Goal: Browse casually

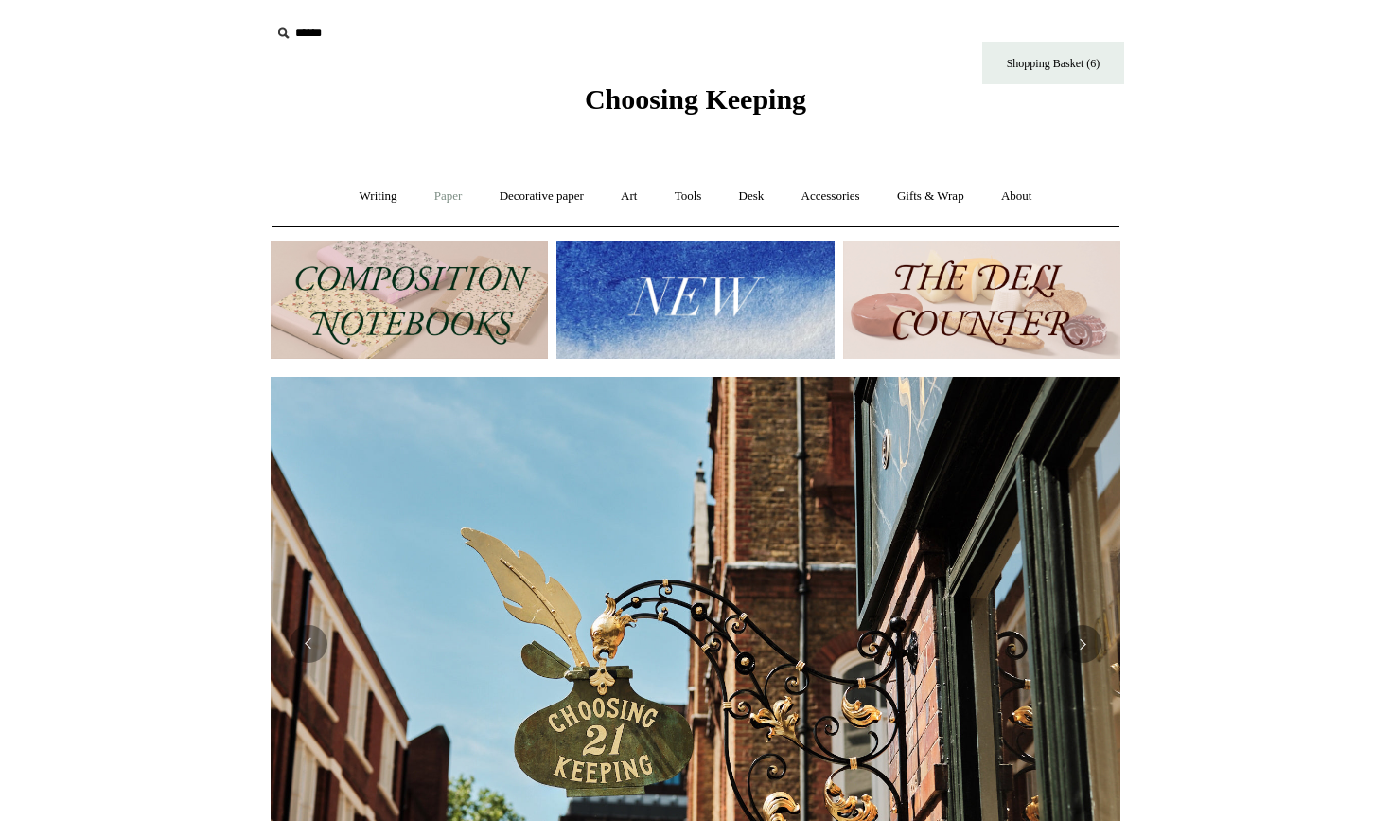
scroll to position [0, 850]
click at [690, 203] on link "Tools +" at bounding box center [689, 196] width 62 height 50
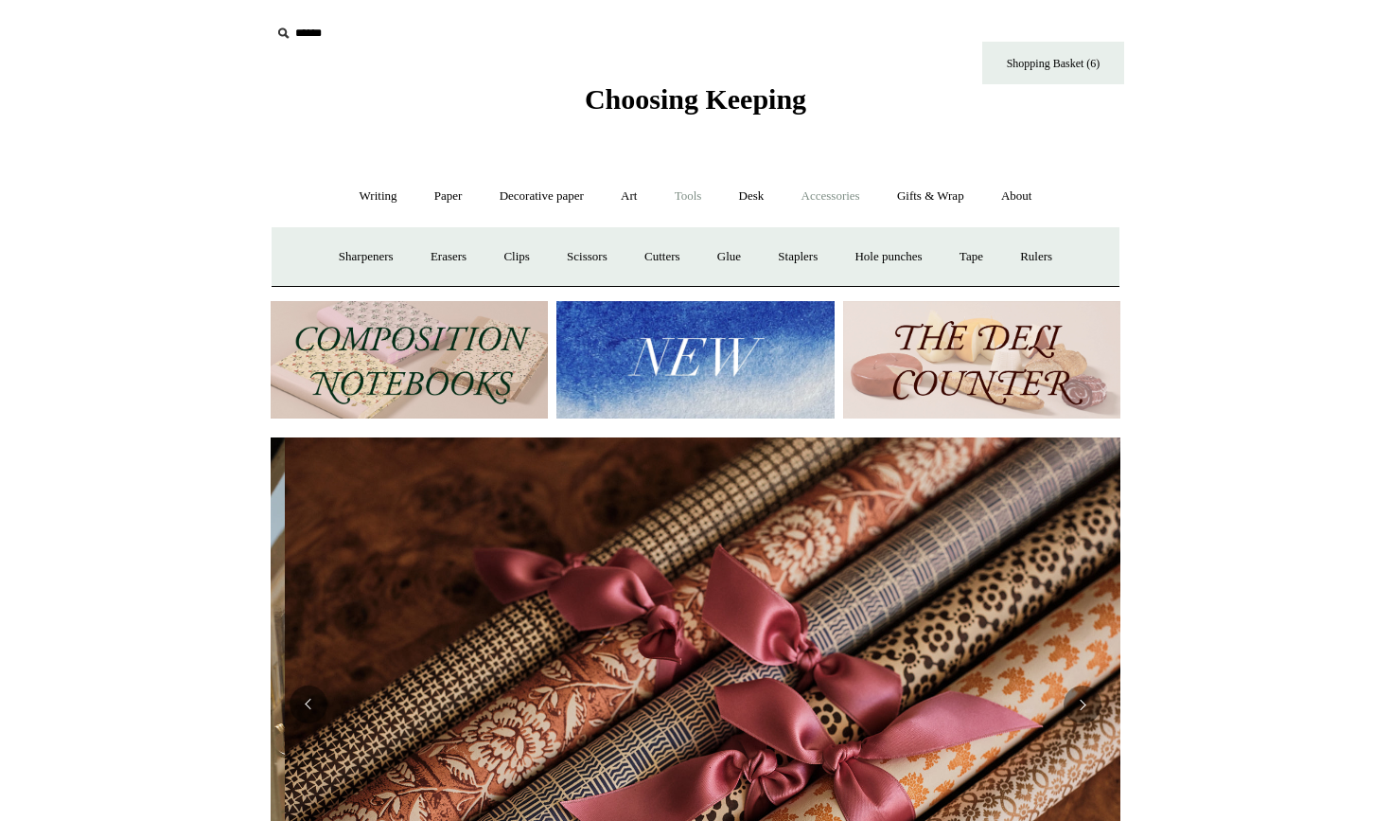
scroll to position [0, 1700]
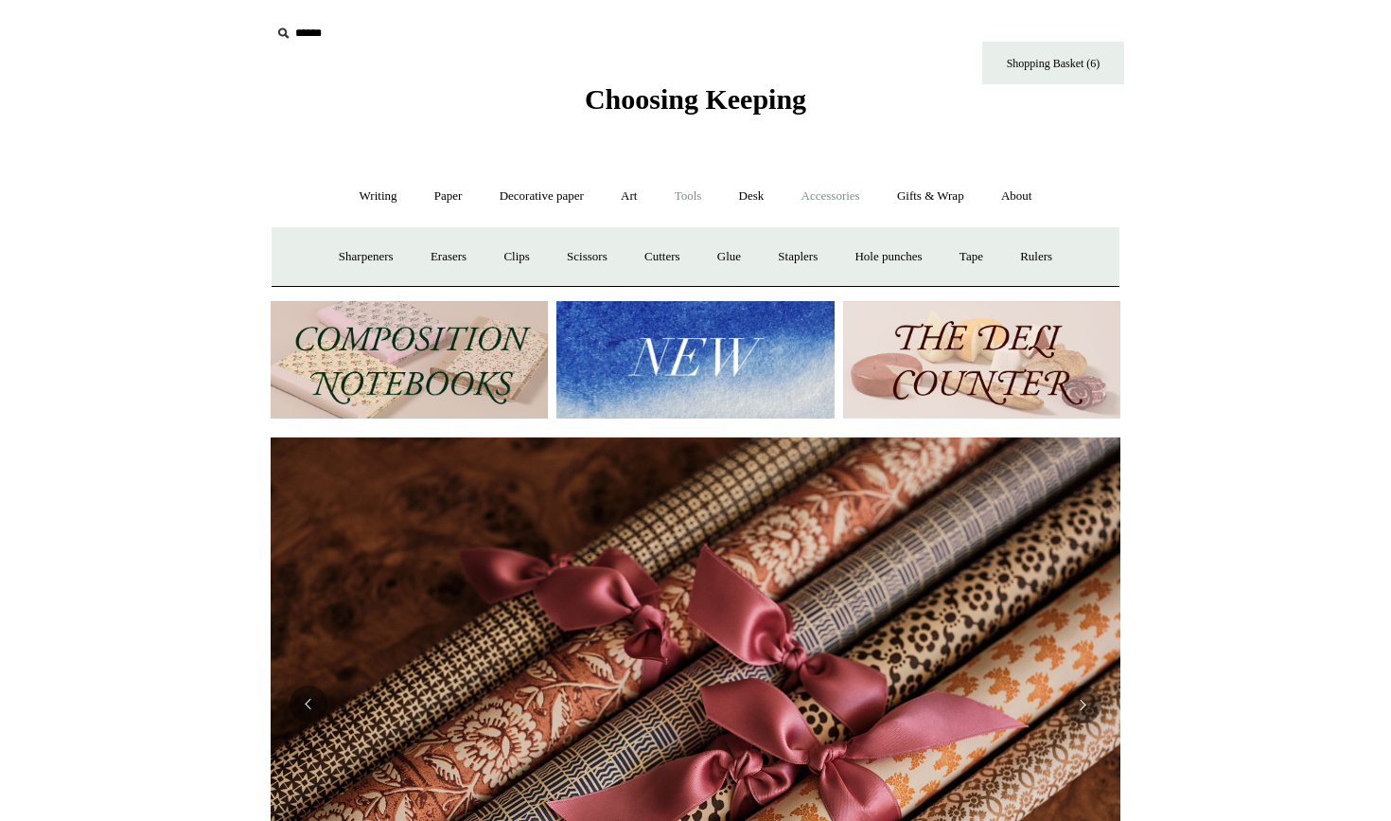
click at [815, 202] on link "Accessories +" at bounding box center [831, 196] width 93 height 50
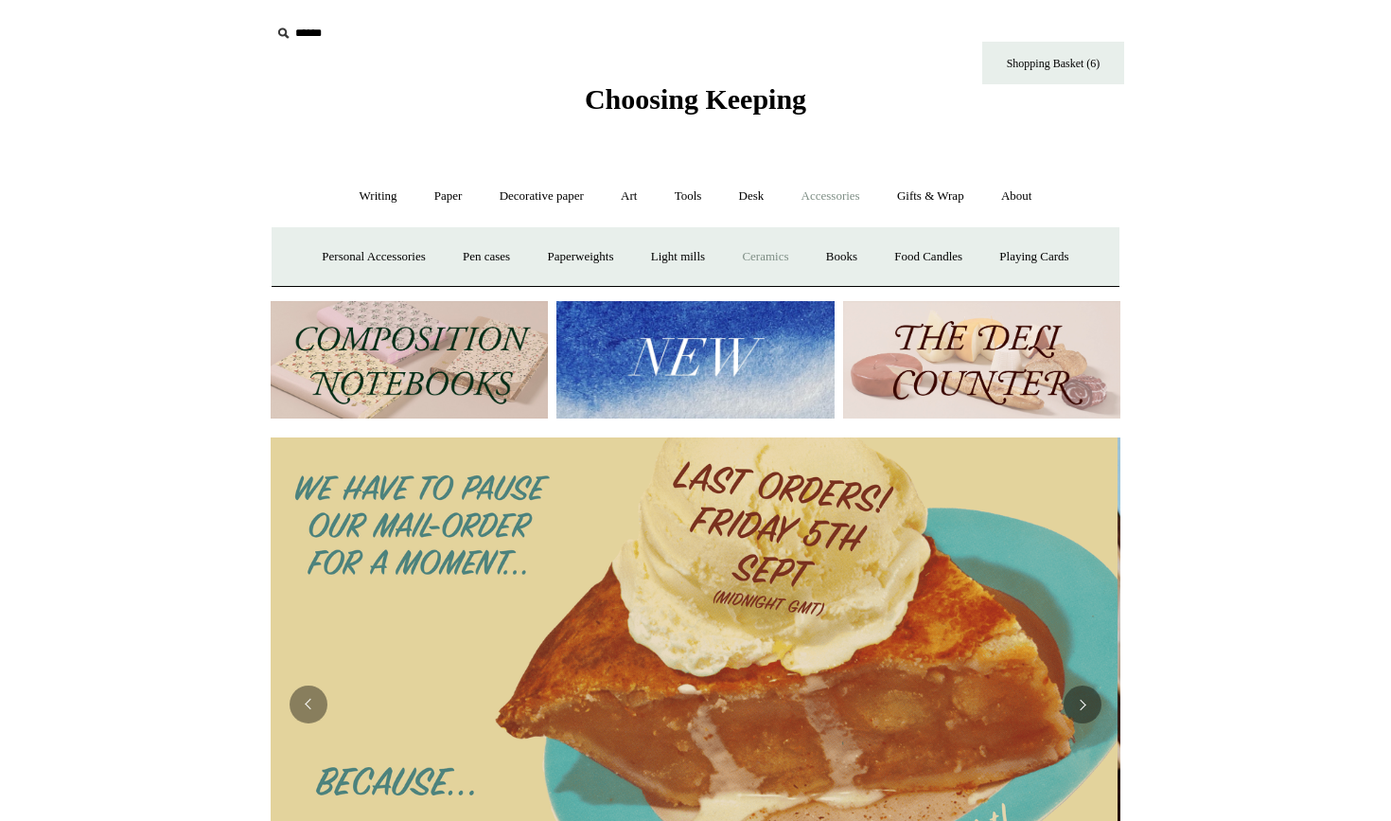
scroll to position [0, 0]
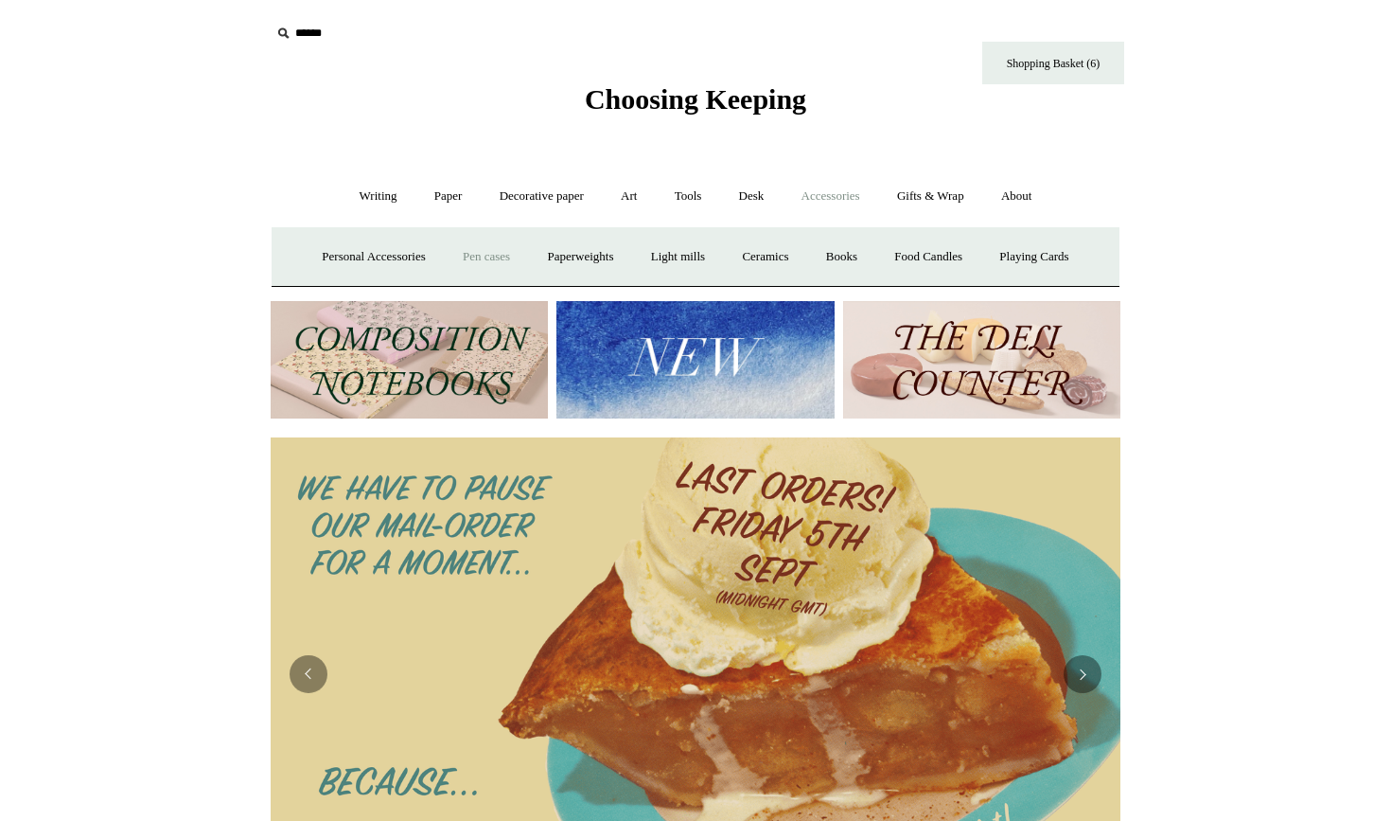
click at [474, 251] on link "Pen cases" at bounding box center [486, 257] width 81 height 50
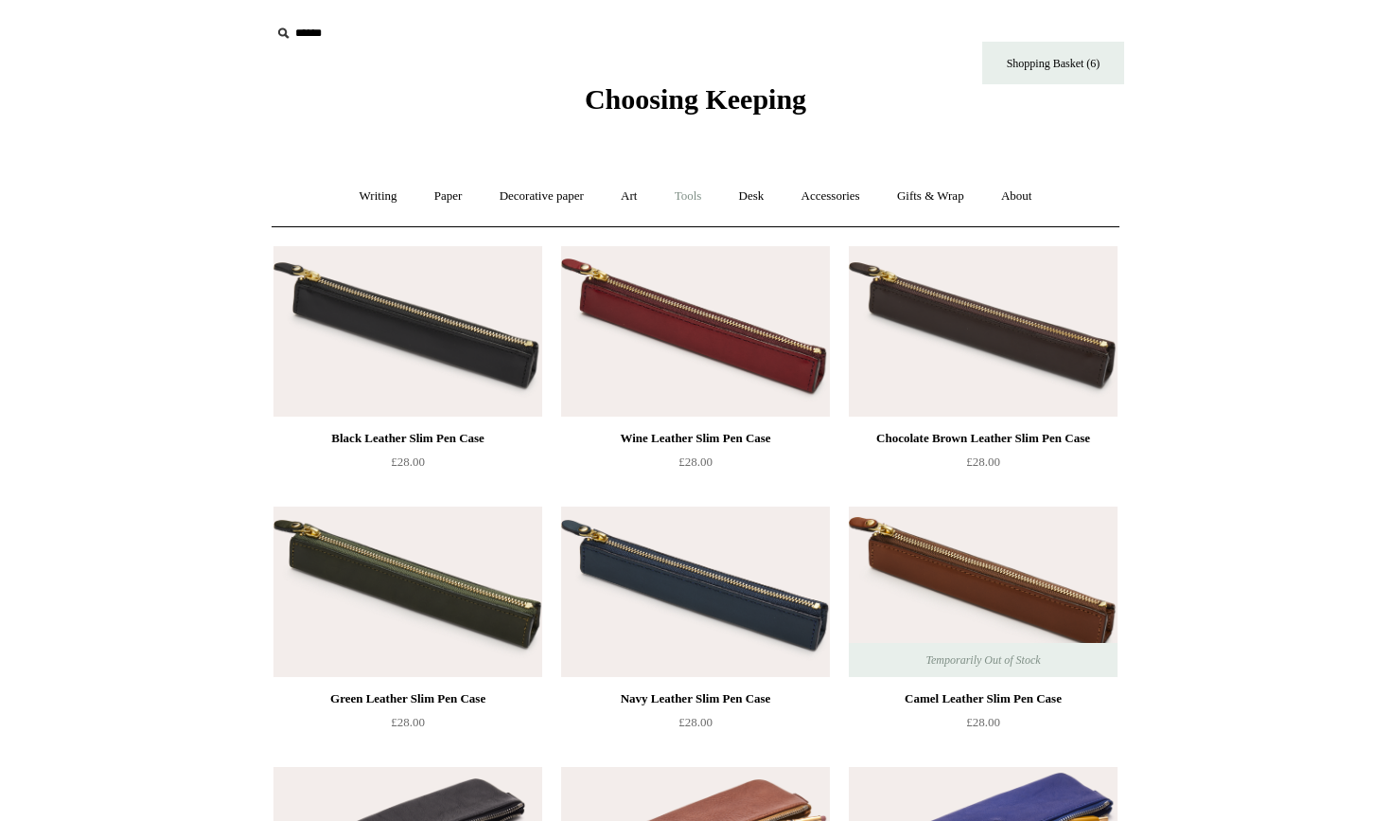
click at [686, 198] on link "Tools +" at bounding box center [689, 196] width 62 height 50
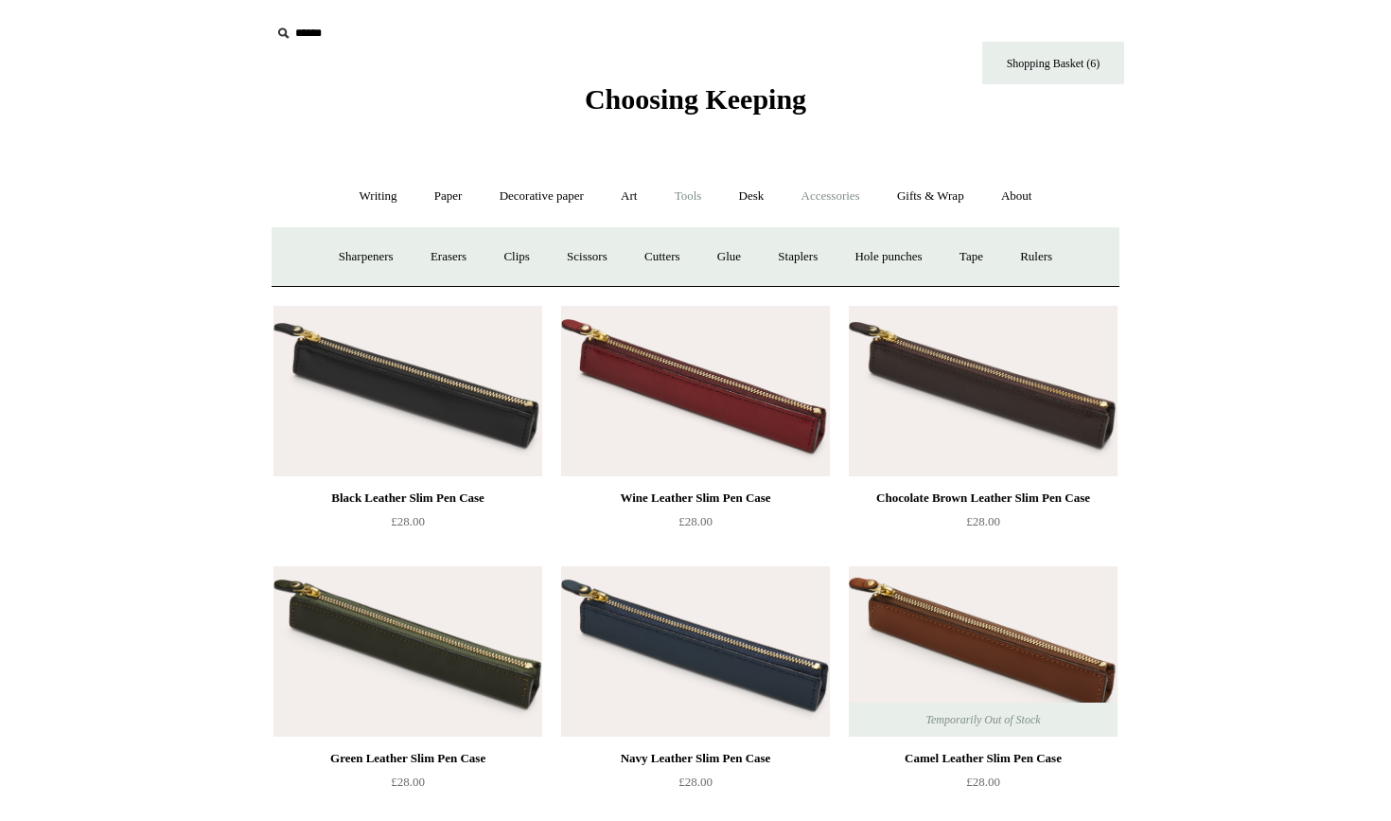
click at [858, 205] on link "Accessories +" at bounding box center [831, 196] width 93 height 50
click at [313, 249] on link "Personal Accessories +" at bounding box center [373, 257] width 137 height 50
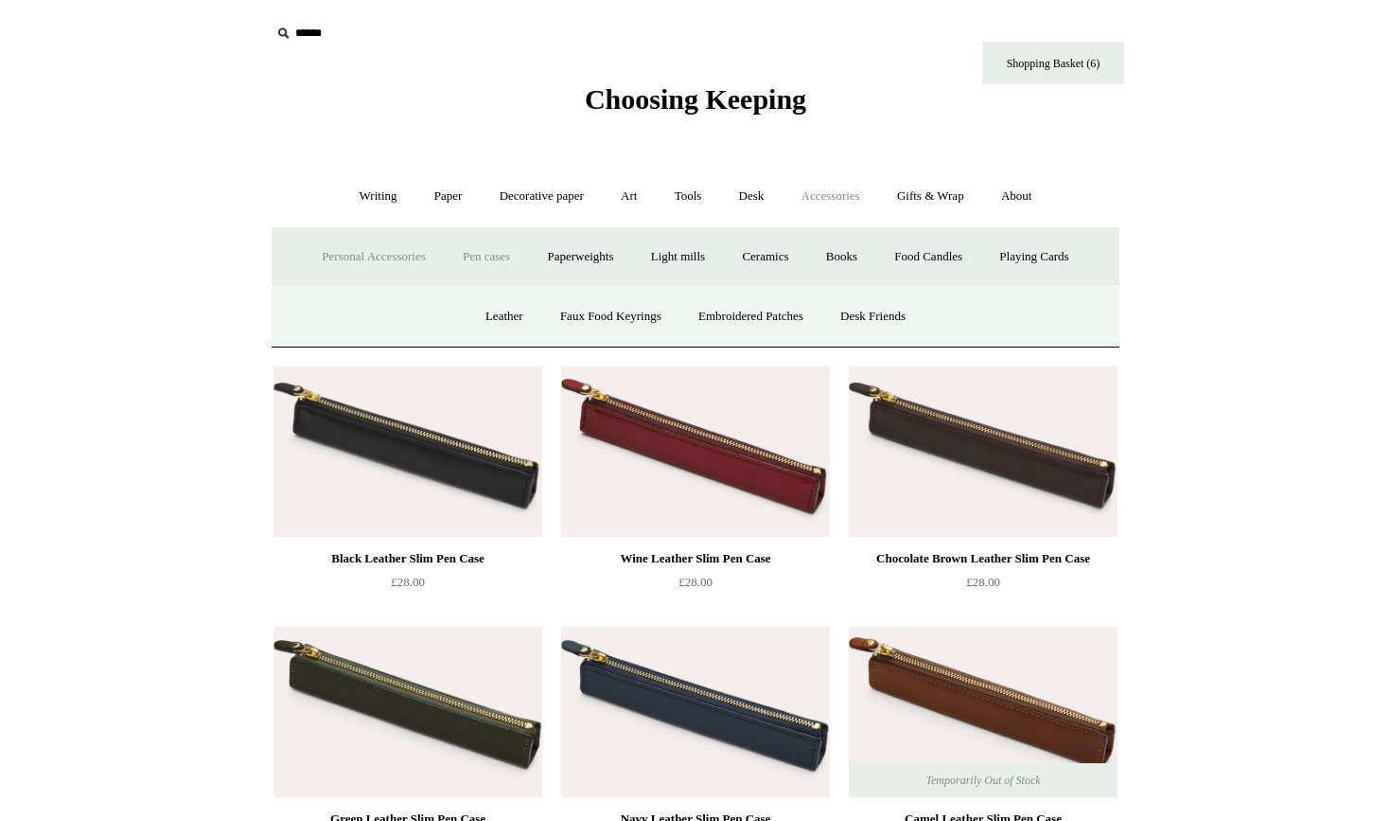
click at [385, 258] on link "Personal Accessories -" at bounding box center [373, 257] width 137 height 50
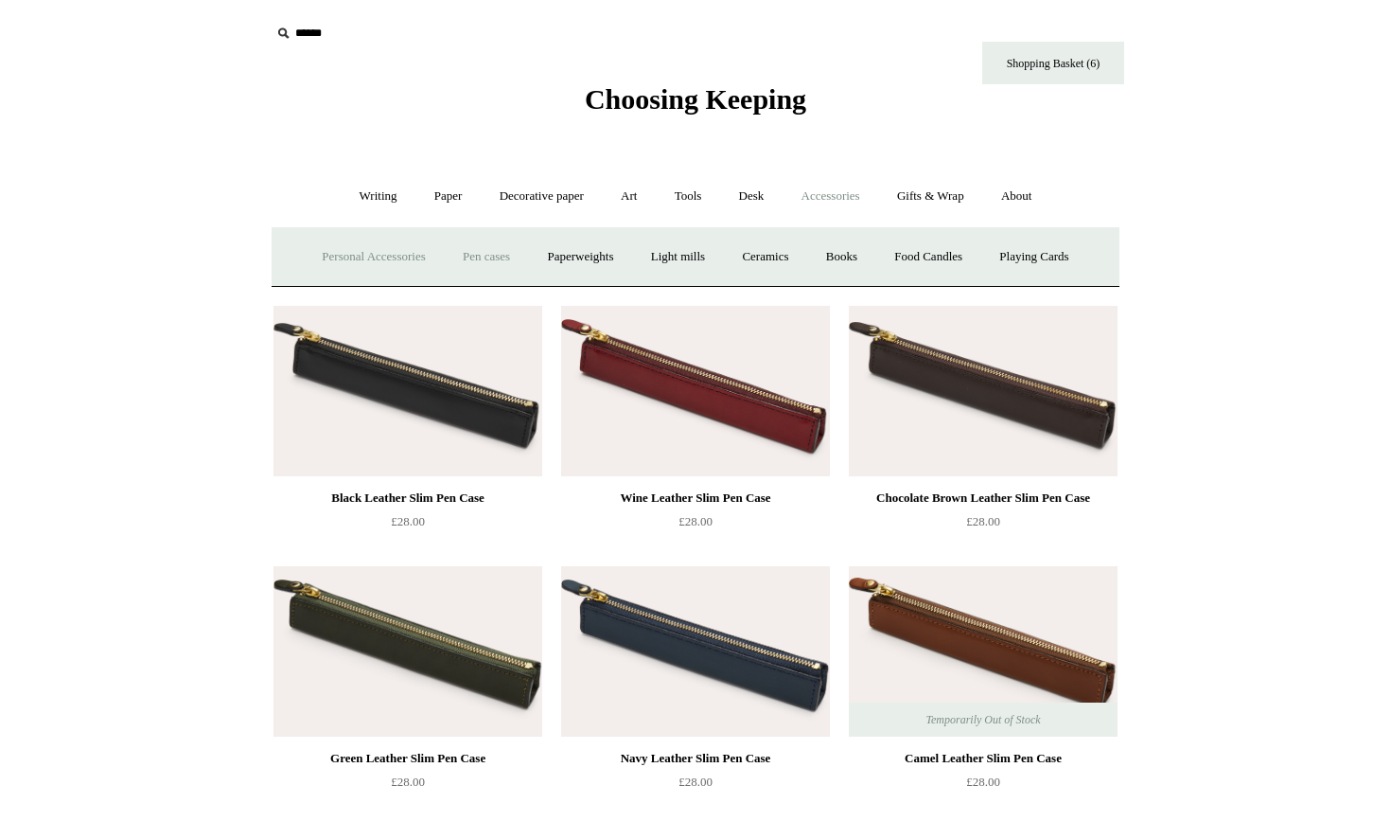
click at [360, 267] on link "Personal Accessories +" at bounding box center [373, 257] width 137 height 50
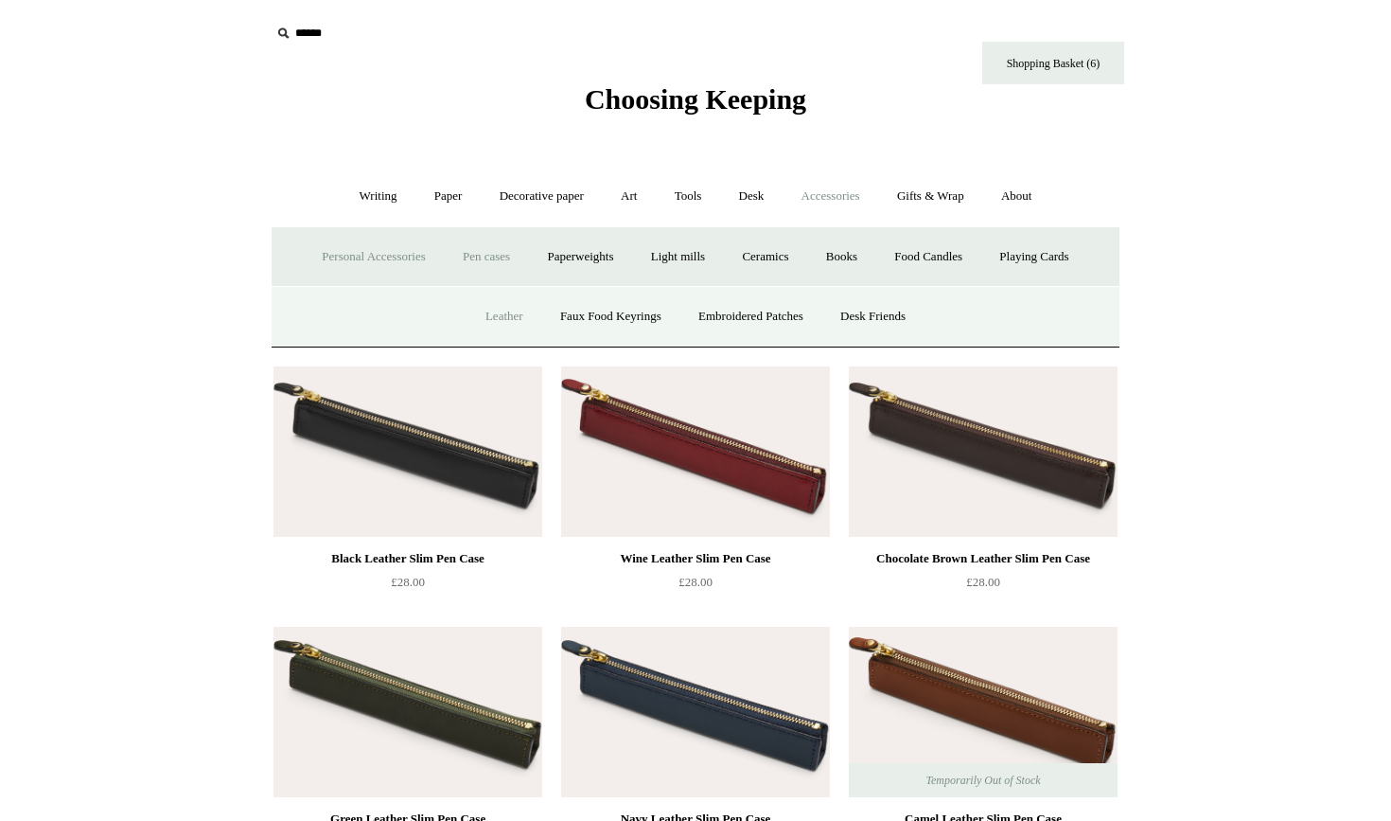
click at [484, 327] on link "Leather" at bounding box center [505, 317] width 72 height 50
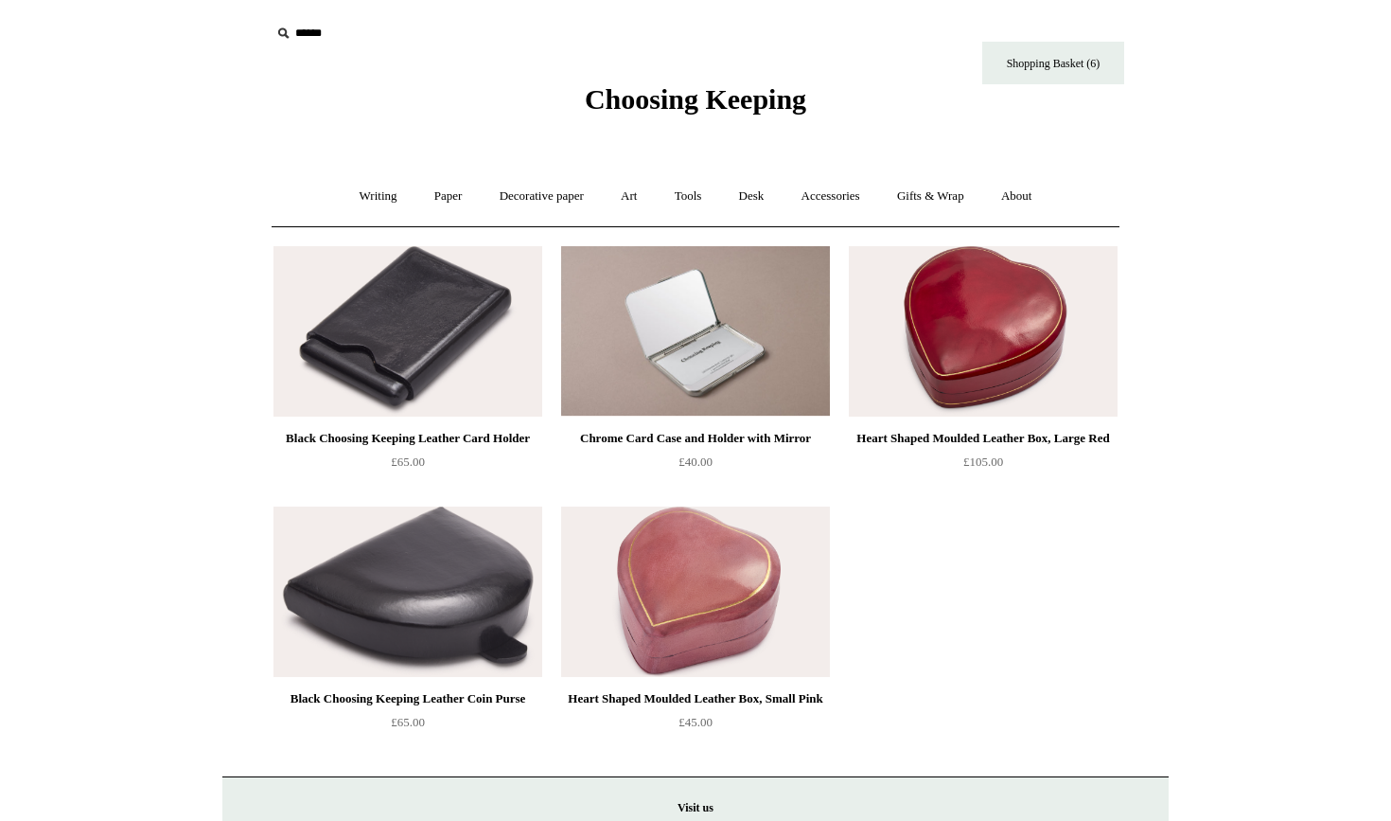
click at [971, 357] on img at bounding box center [983, 331] width 269 height 170
click at [695, 190] on link "Tools +" at bounding box center [689, 196] width 62 height 50
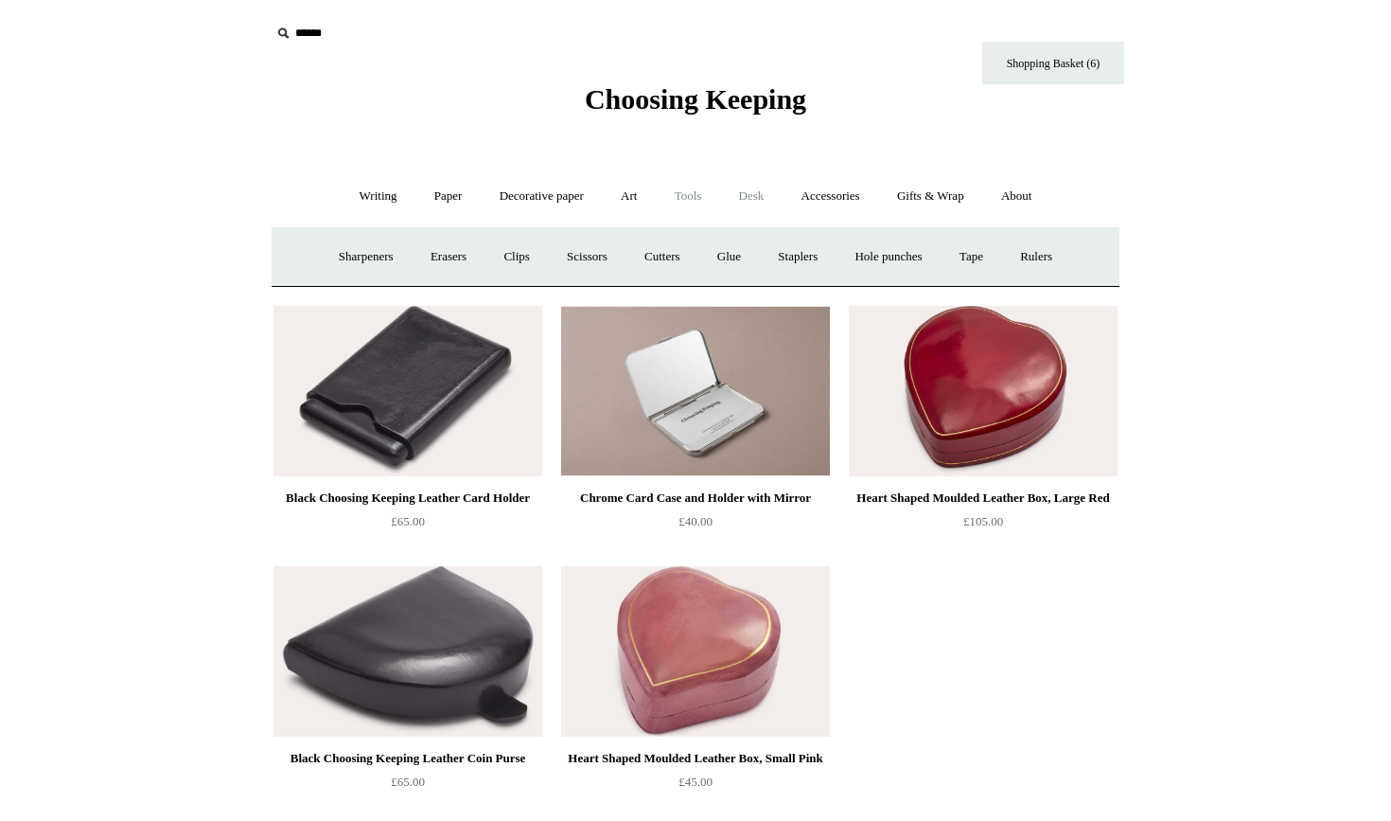
click at [756, 194] on link "Desk +" at bounding box center [752, 196] width 60 height 50
click at [823, 200] on link "Accessories +" at bounding box center [831, 196] width 93 height 50
click at [1024, 258] on link "Playing Cards" at bounding box center [1033, 257] width 103 height 50
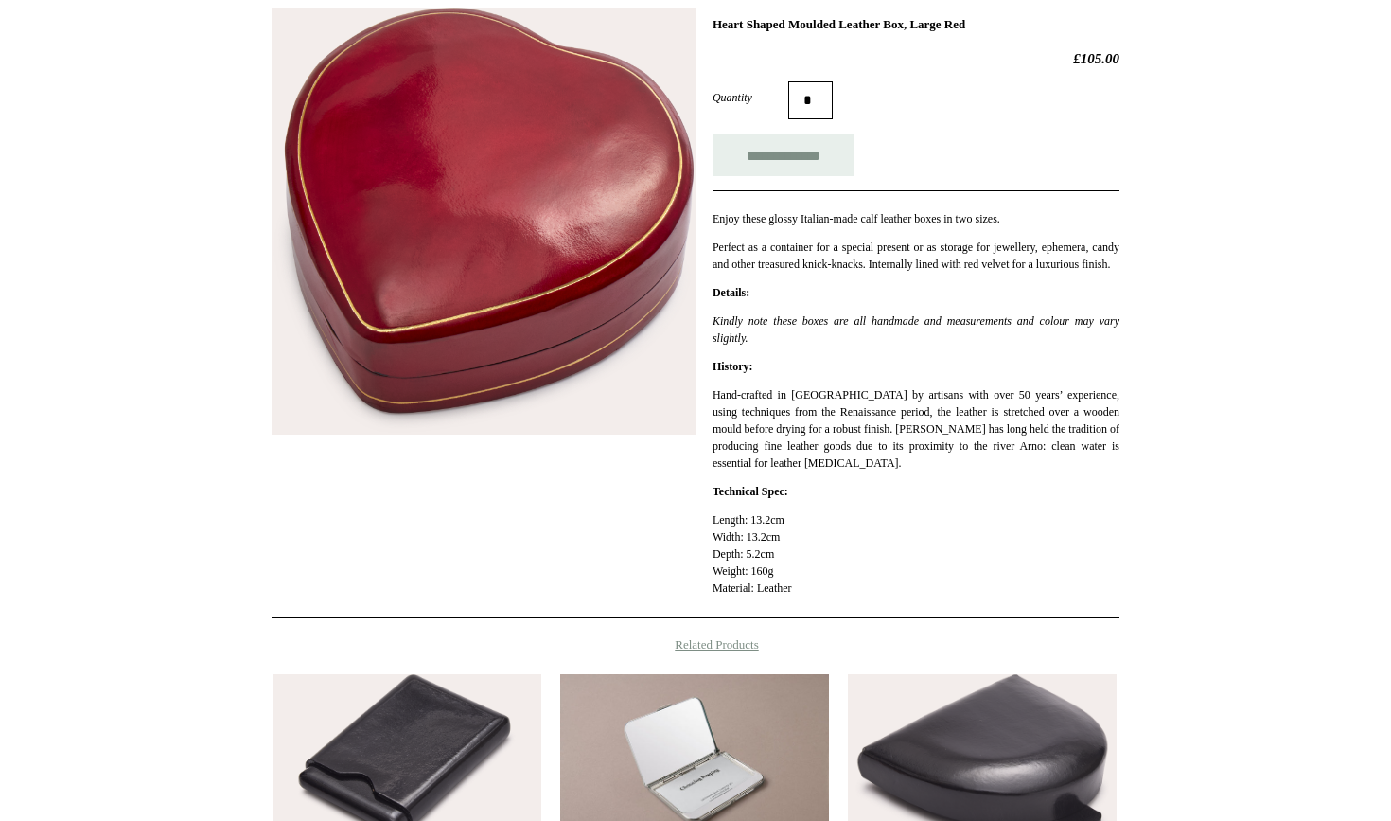
scroll to position [294, 0]
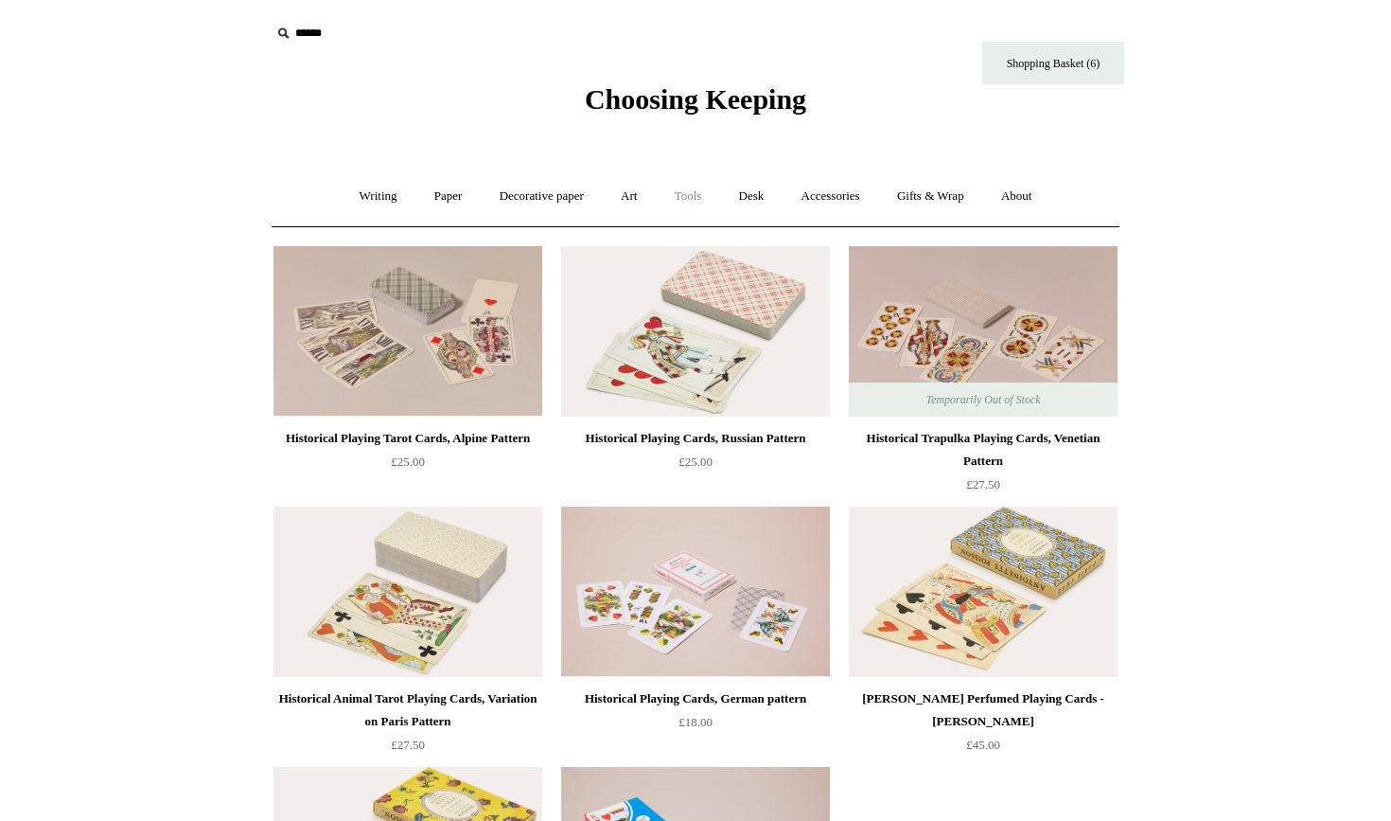
click at [696, 198] on link "Tools +" at bounding box center [689, 196] width 62 height 50
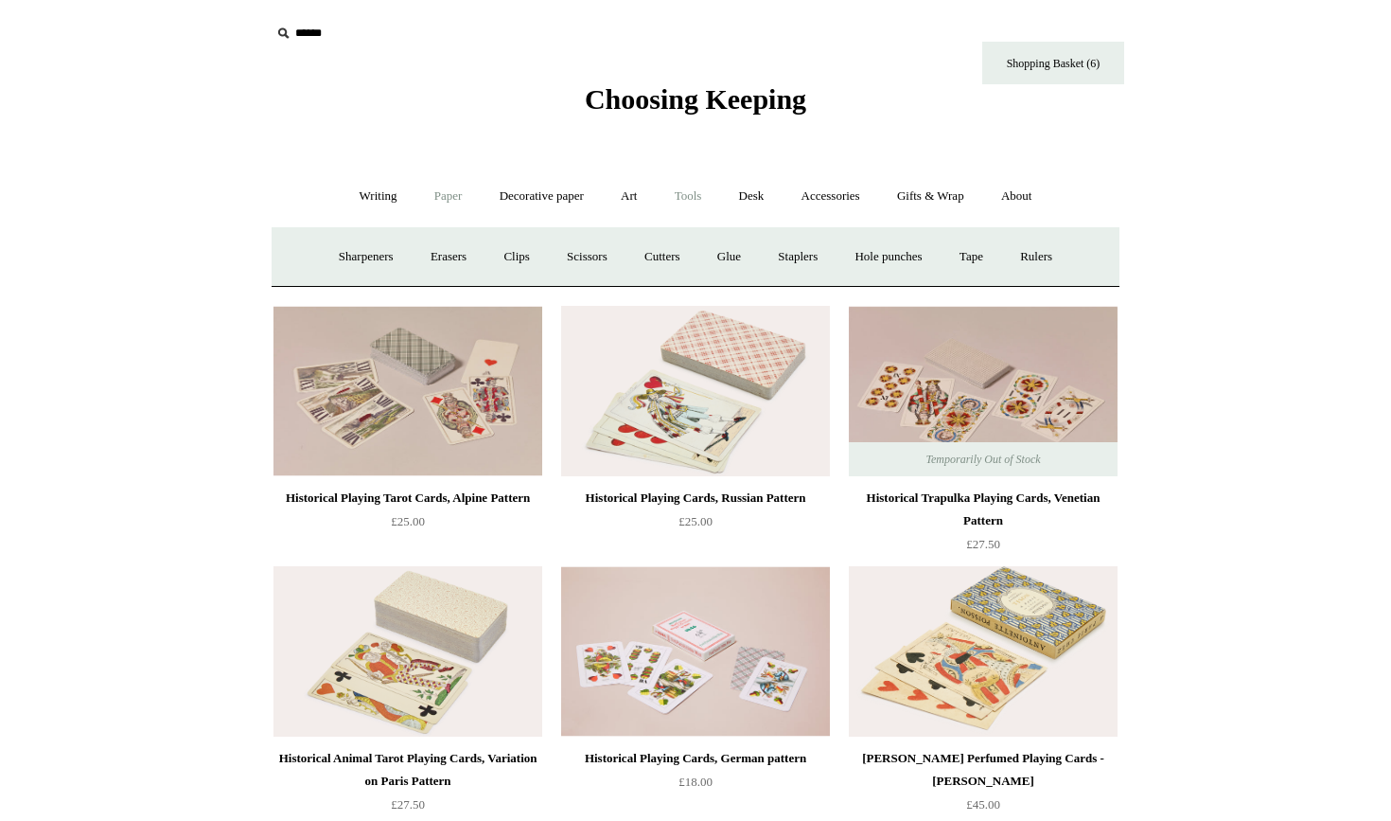
click at [450, 191] on link "Paper +" at bounding box center [448, 196] width 62 height 50
click at [413, 249] on link "Notebooks +" at bounding box center [430, 257] width 87 height 50
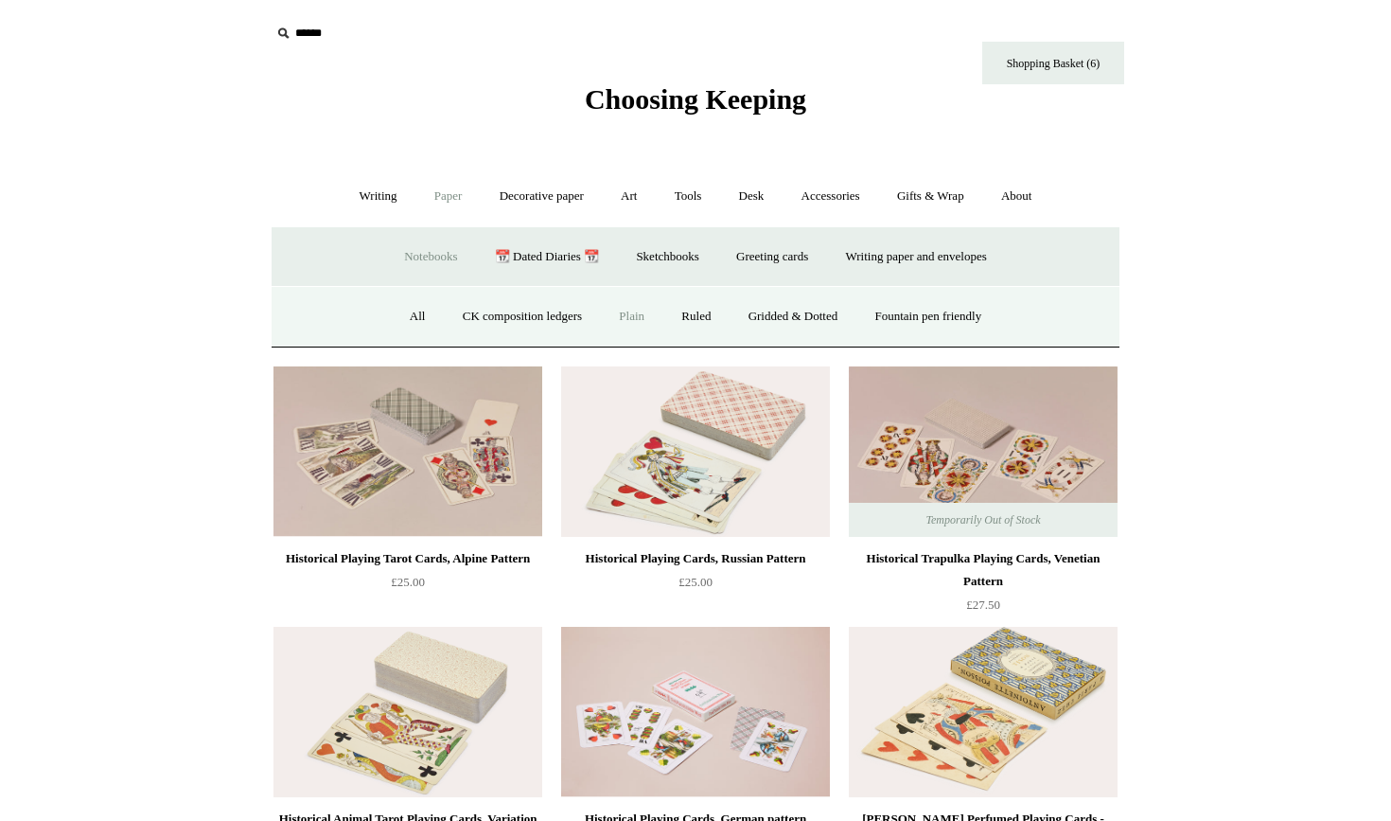
click at [621, 312] on link "Plain" at bounding box center [632, 317] width 60 height 50
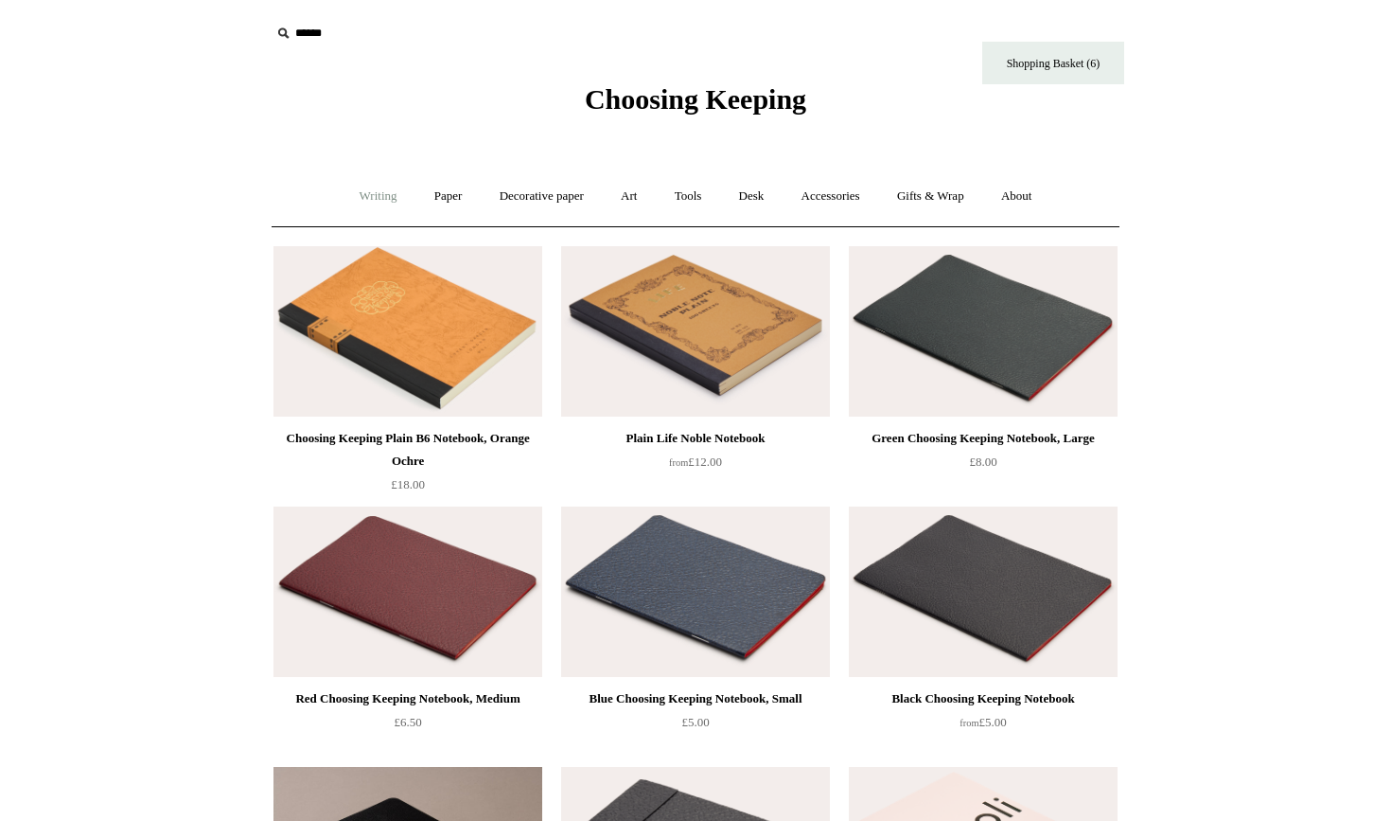
click at [372, 198] on link "Writing +" at bounding box center [379, 196] width 72 height 50
